Goal: Transaction & Acquisition: Download file/media

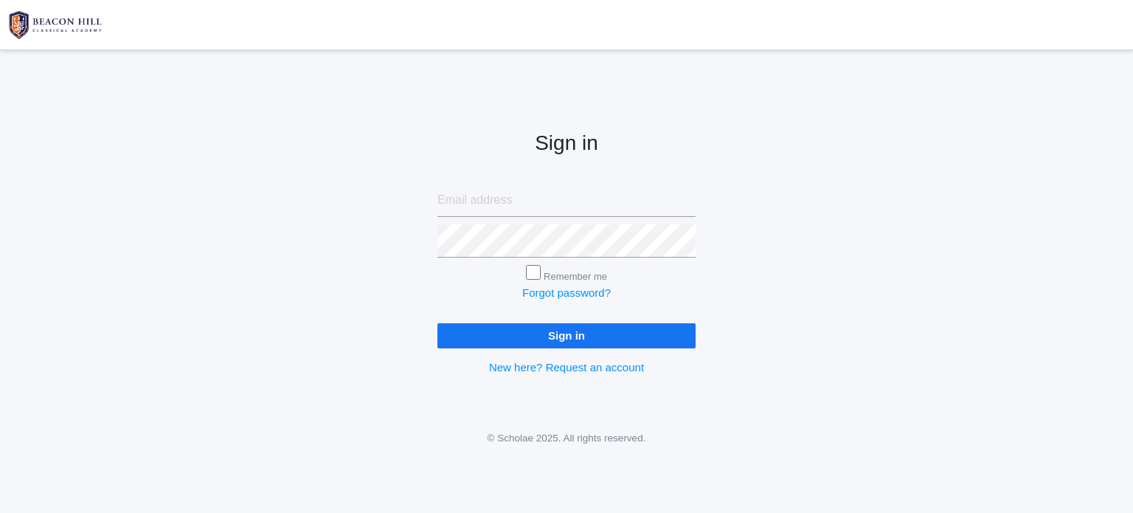
type input "[EMAIL_ADDRESS][DOMAIN_NAME]"
click at [503, 328] on input "Sign in" at bounding box center [566, 335] width 258 height 24
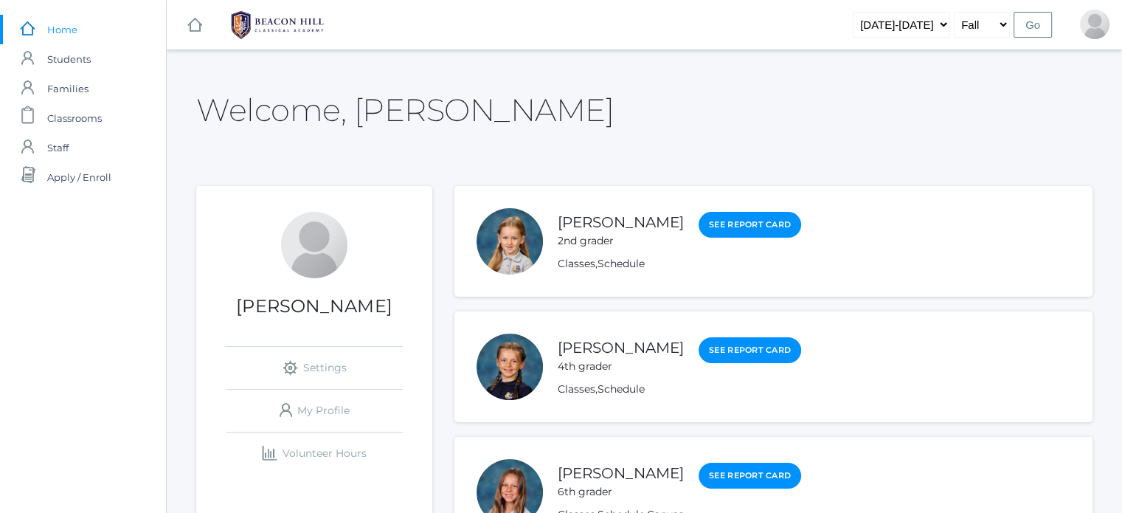
click at [503, 328] on li "Savannah Little 4th grader See Report Card Classes , Schedule" at bounding box center [773, 366] width 638 height 111
click at [614, 387] on link "Schedule" at bounding box center [620, 389] width 47 height 14
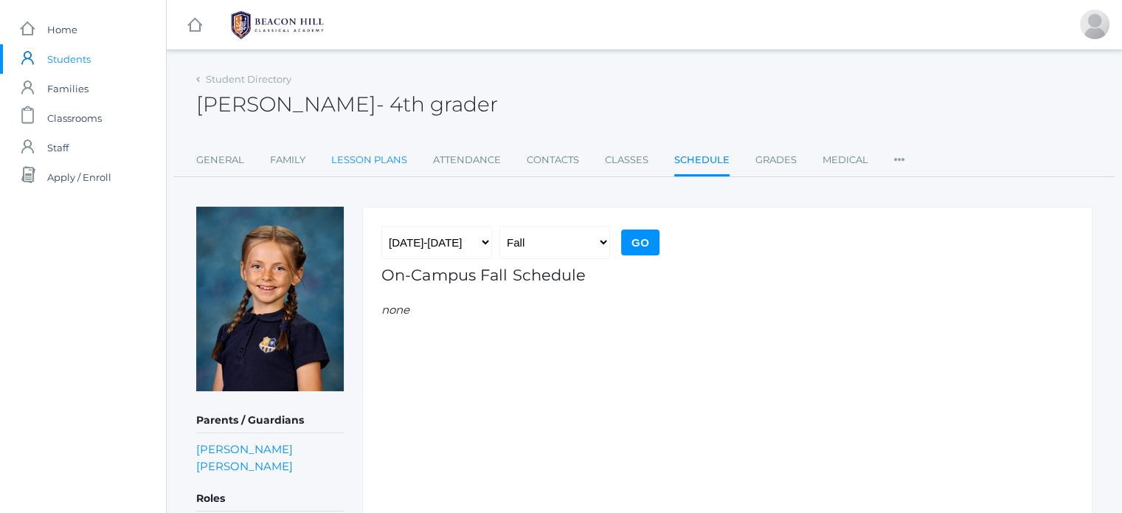
click at [358, 152] on link "Lesson Plans" at bounding box center [369, 160] width 76 height 30
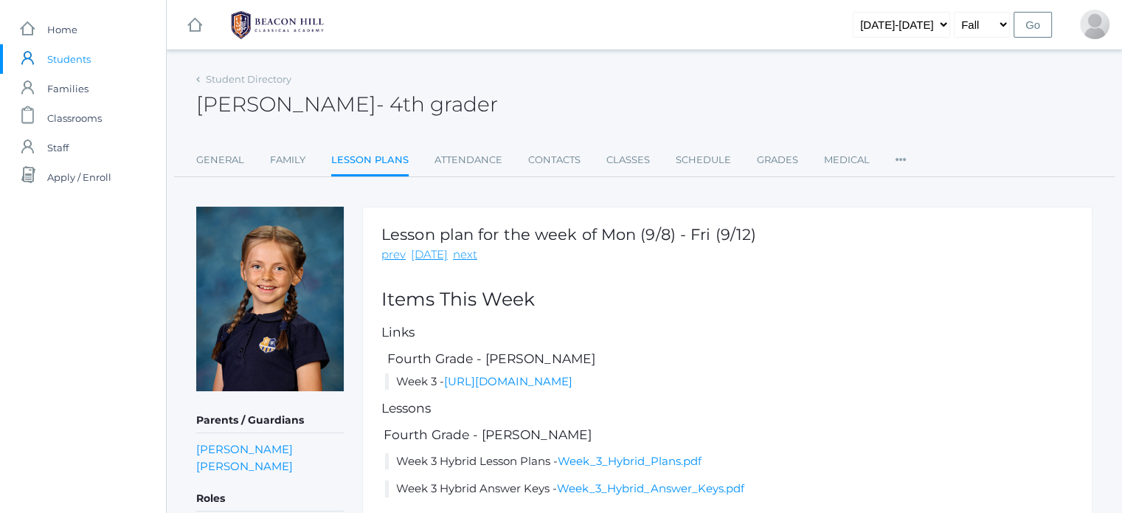
click at [310, 327] on img at bounding box center [270, 299] width 148 height 184
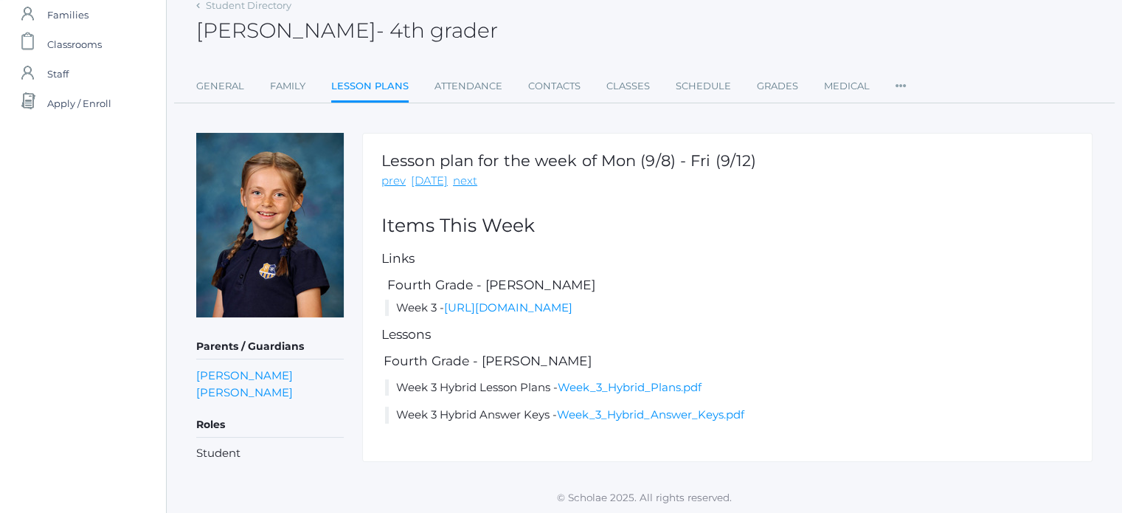
scroll to position [75, 0]
click at [620, 384] on link "Week_3_Hybrid_Plans.pdf" at bounding box center [630, 386] width 144 height 14
